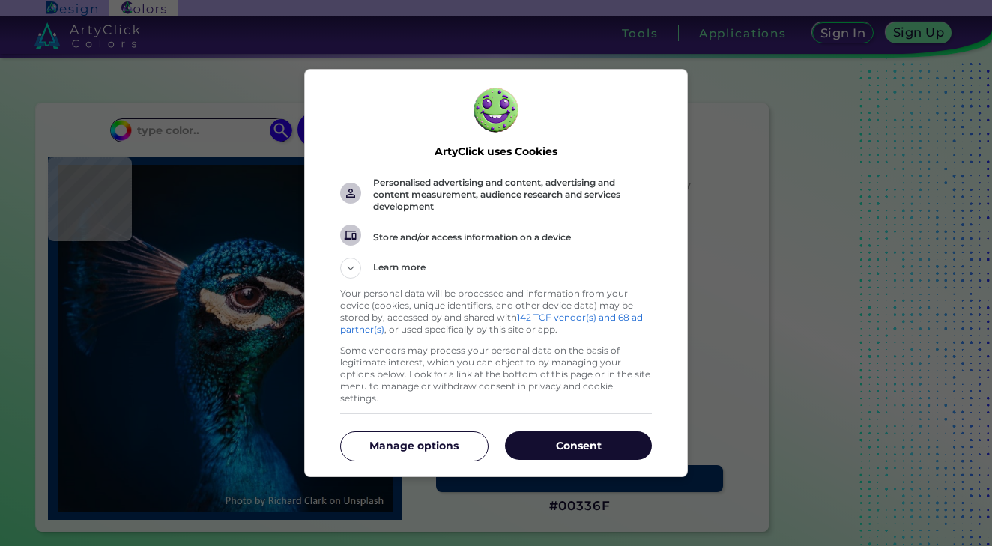
click at [550, 438] on p "Consent" at bounding box center [578, 445] width 147 height 15
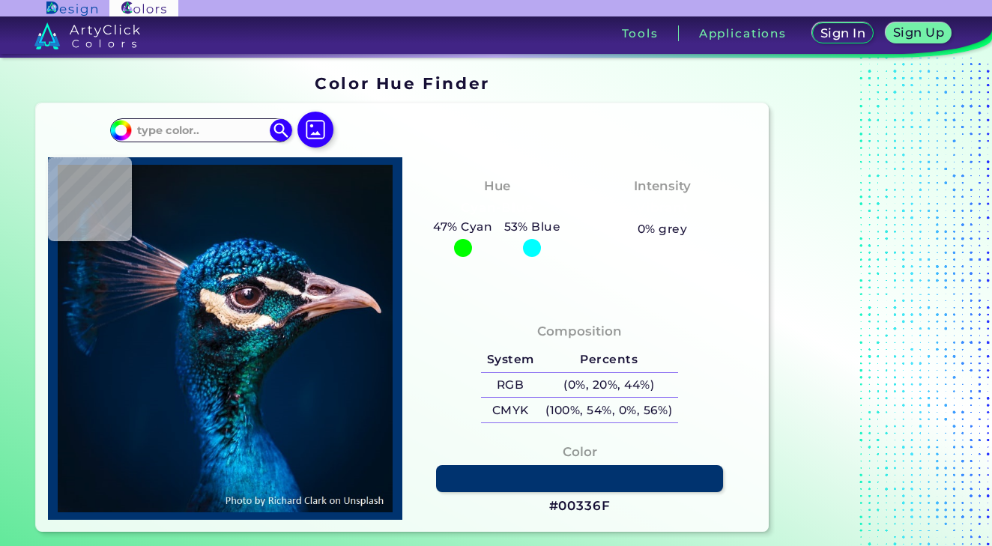
type input "#071218"
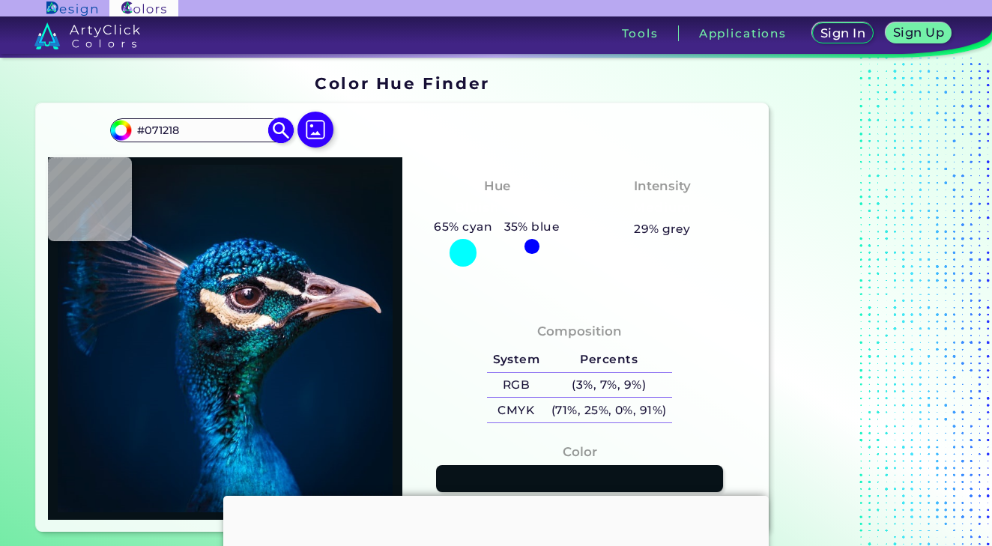
click at [247, 127] on input "#071218" at bounding box center [200, 131] width 139 height 20
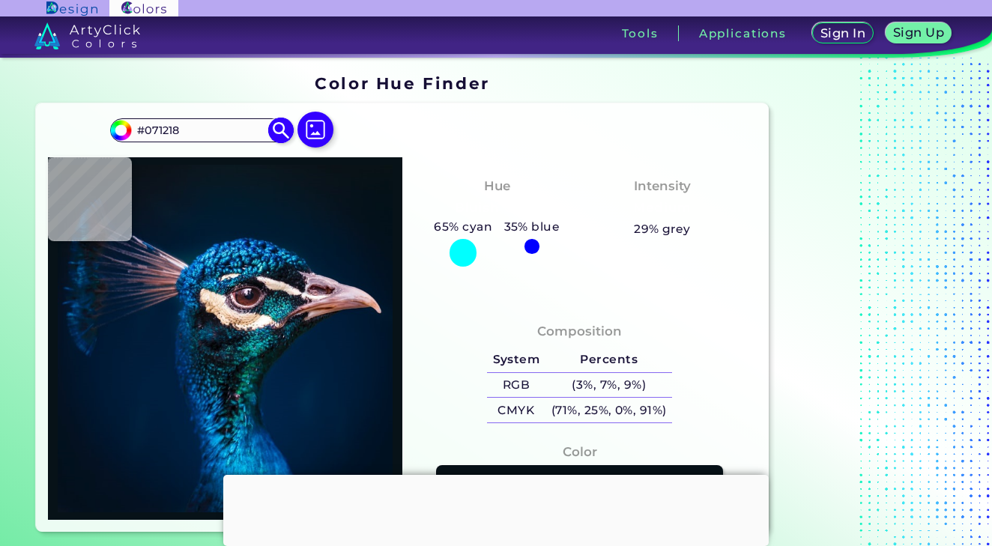
click at [247, 127] on input "#071218" at bounding box center [200, 131] width 139 height 20
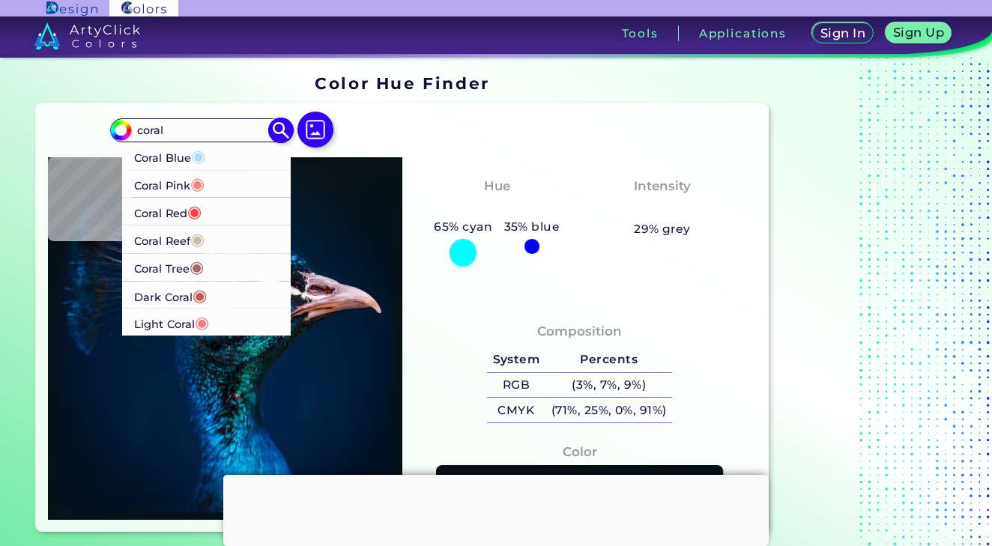
type input "coral"
click at [178, 216] on p "Coral Red ◉" at bounding box center [167, 212] width 67 height 28
type input "#ff4040"
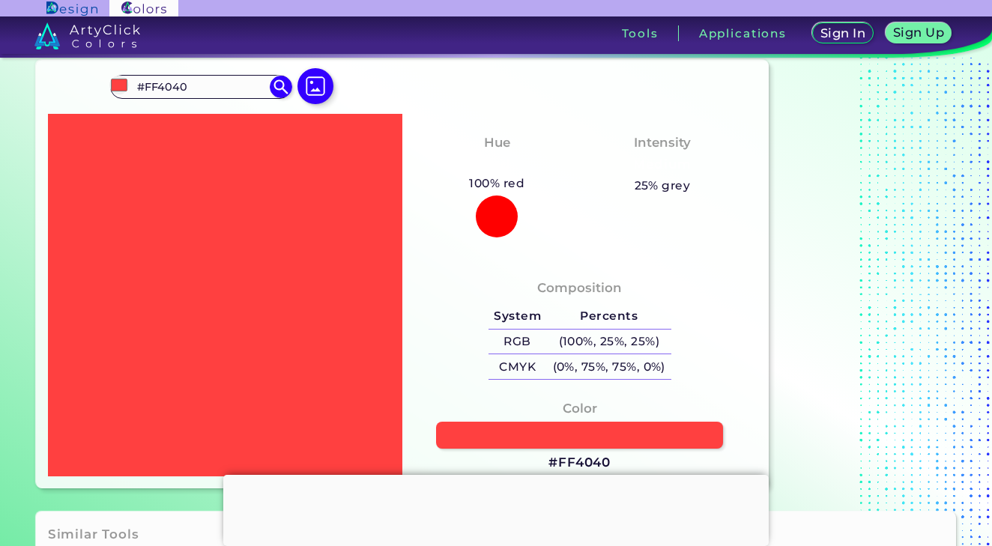
scroll to position [4, 0]
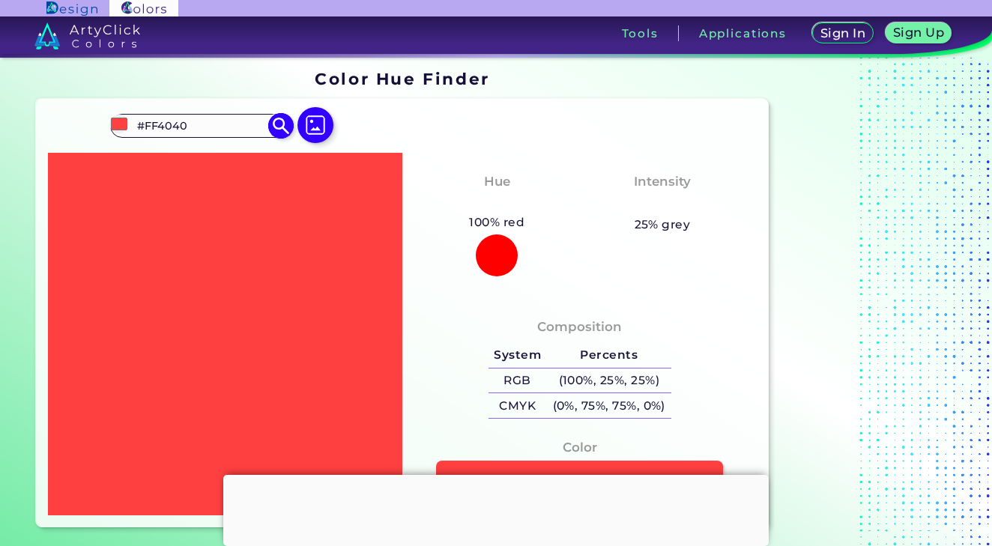
click at [275, 123] on img at bounding box center [281, 126] width 26 height 26
click at [235, 124] on input "#FF4040" at bounding box center [200, 126] width 139 height 20
type input "#"
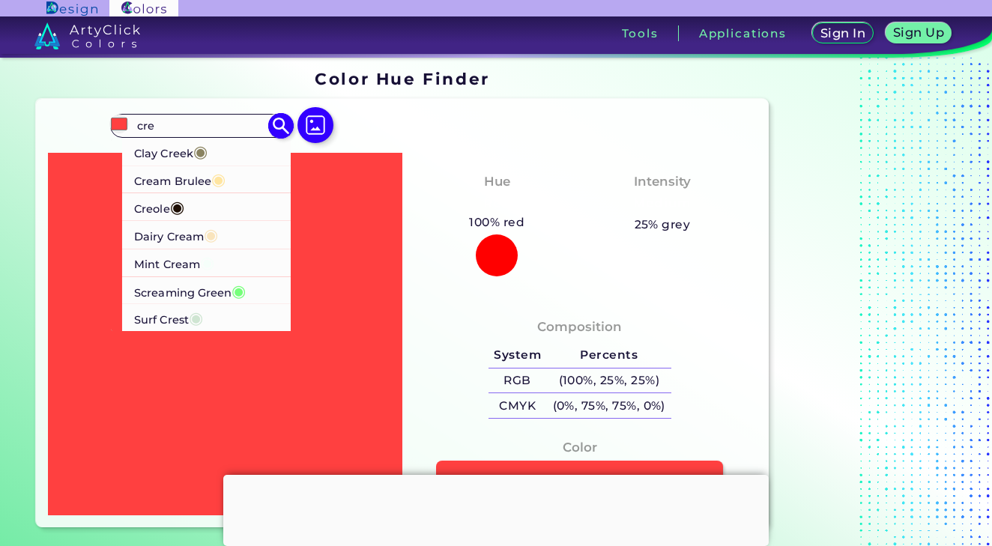
type input "cre"
click at [215, 231] on span "◉" at bounding box center [211, 234] width 14 height 19
type input "#f9e4bc"
type input "#F9E4BC"
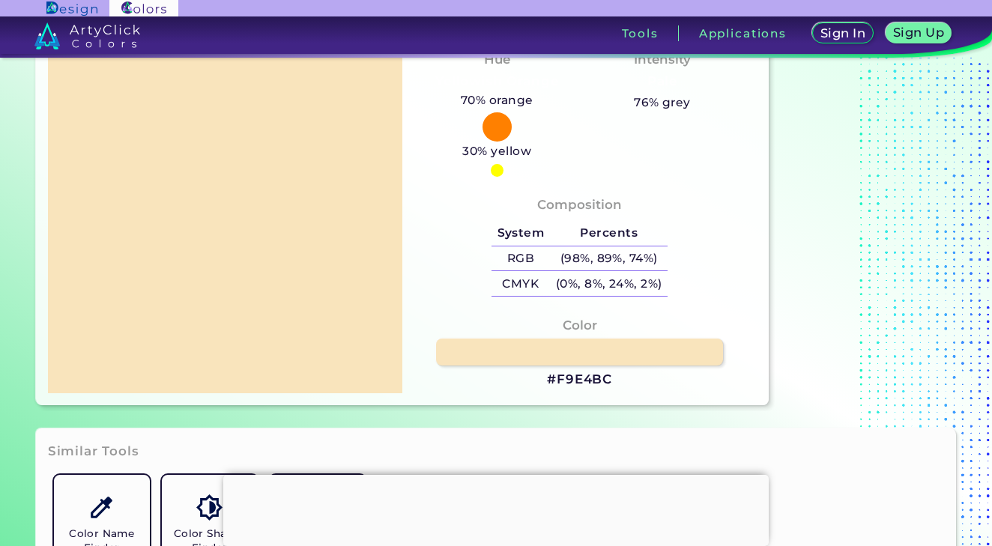
scroll to position [136, 0]
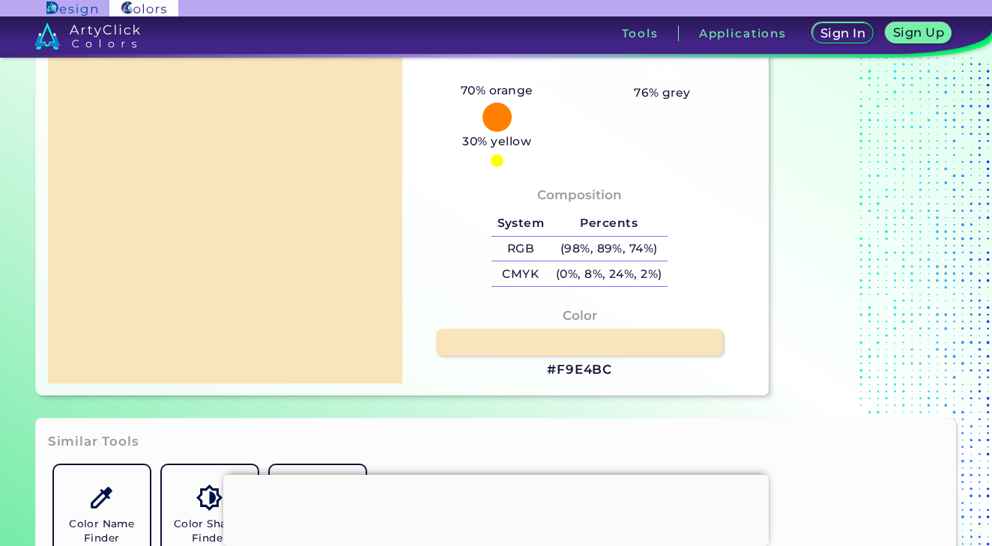
click at [580, 366] on h3 "#F9E4BC" at bounding box center [579, 370] width 65 height 18
click at [580, 367] on h3 "#F9E4BC" at bounding box center [579, 370] width 65 height 18
